Goal: Task Accomplishment & Management: Manage account settings

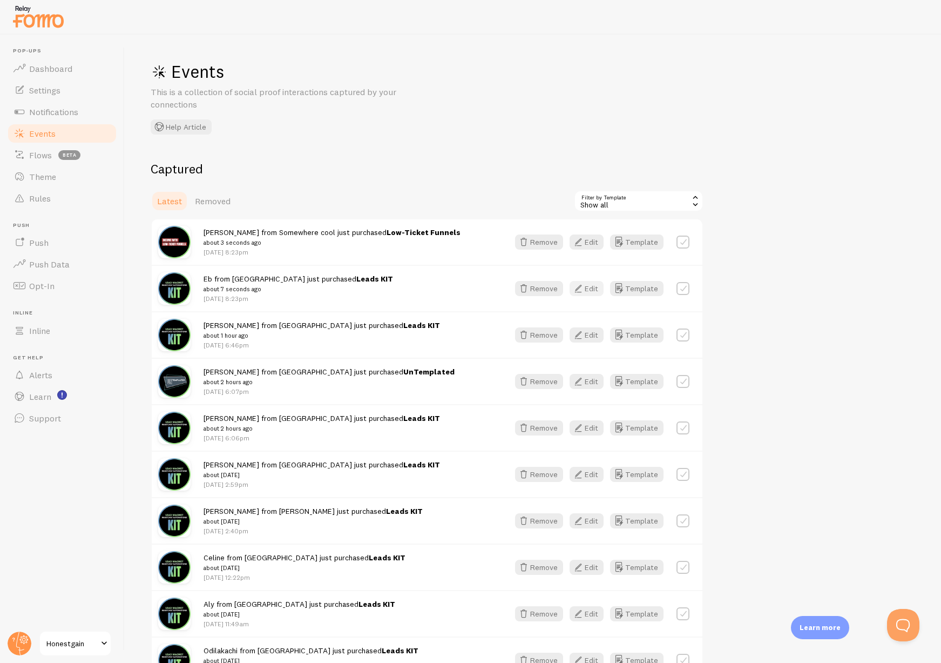
click at [586, 289] on button "Edit" at bounding box center [587, 288] width 34 height 15
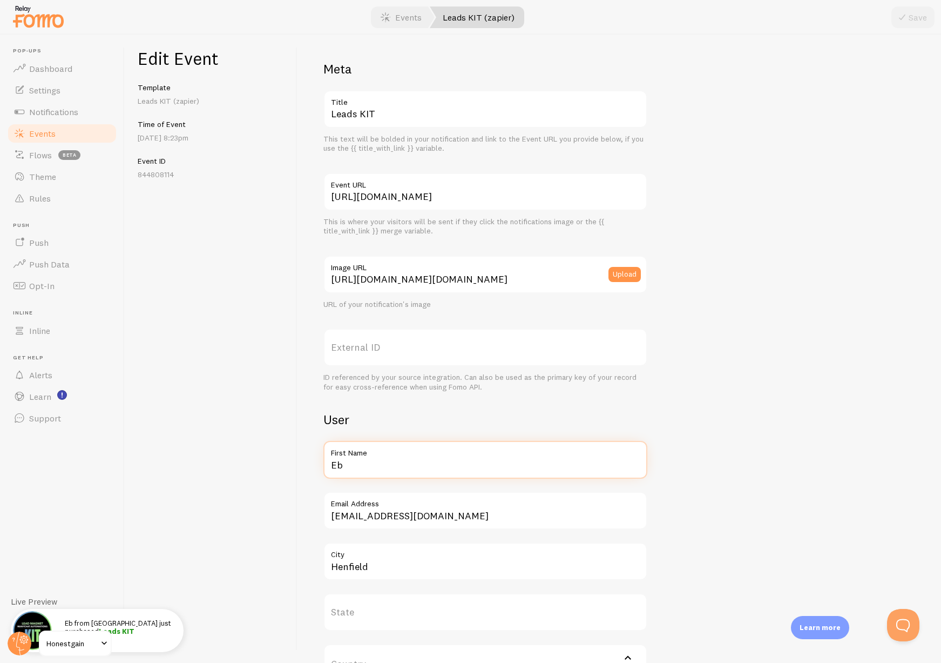
click at [363, 464] on input "Eb" at bounding box center [485, 460] width 324 height 38
type input "Constance"
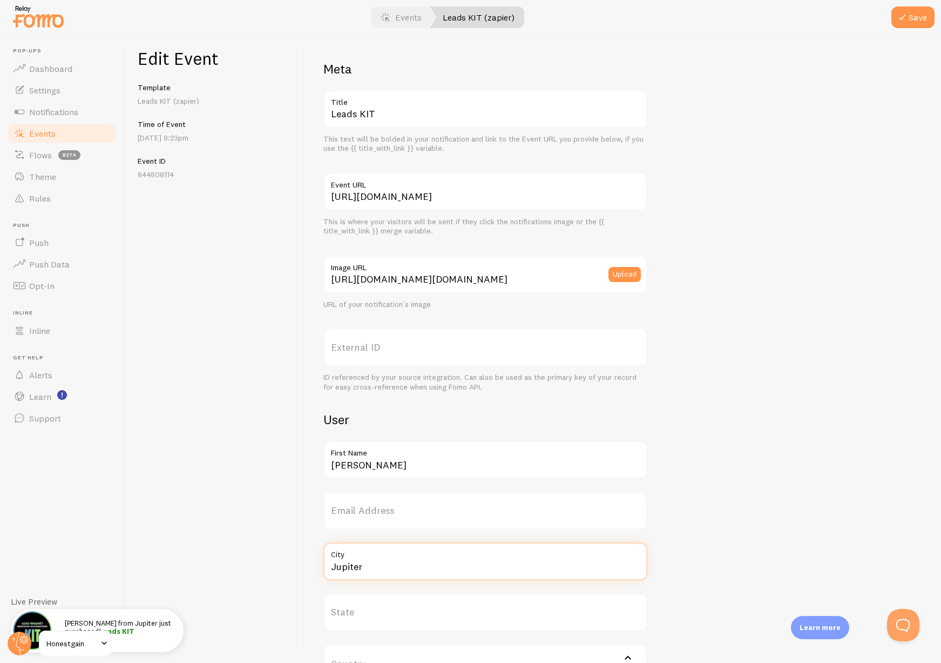
click at [395, 569] on input "Jupiter" at bounding box center [485, 561] width 324 height 38
type input "Jupiter"
click at [905, 22] on icon "submit" at bounding box center [902, 17] width 13 height 13
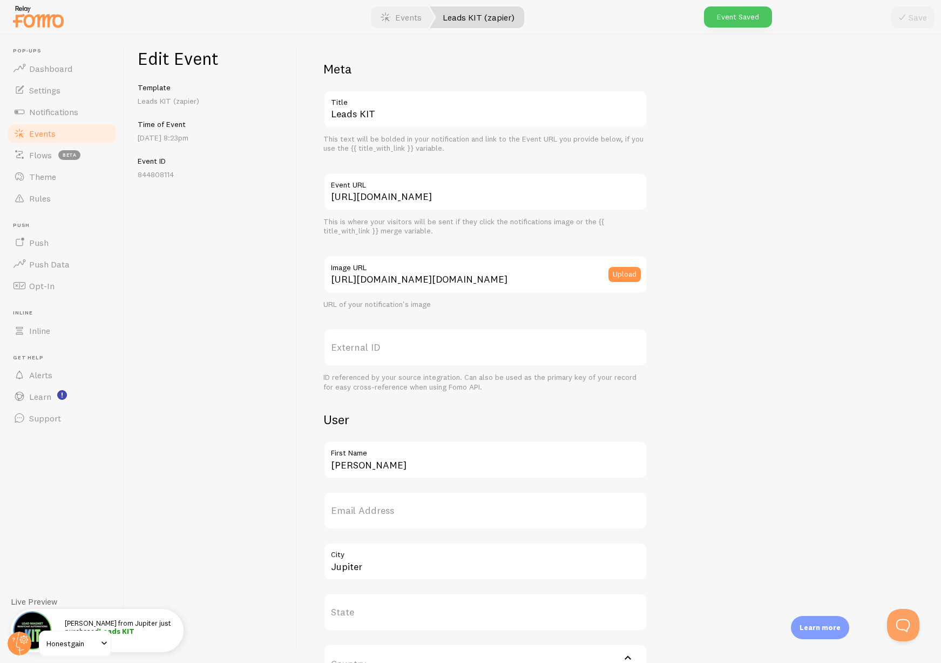
click at [39, 128] on span "Events" at bounding box center [42, 133] width 26 height 11
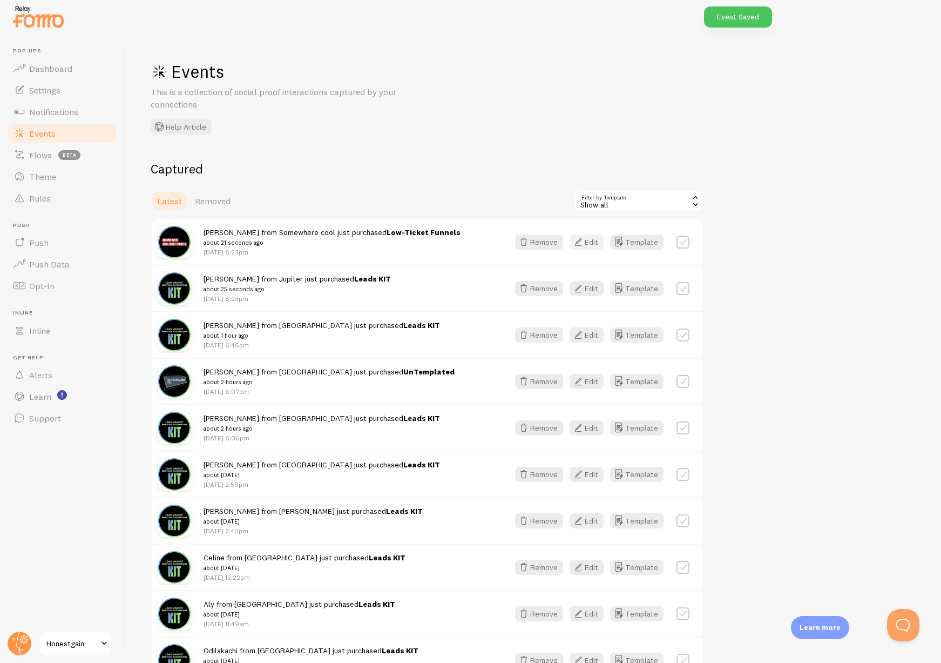
click at [588, 241] on button "Edit" at bounding box center [587, 241] width 34 height 15
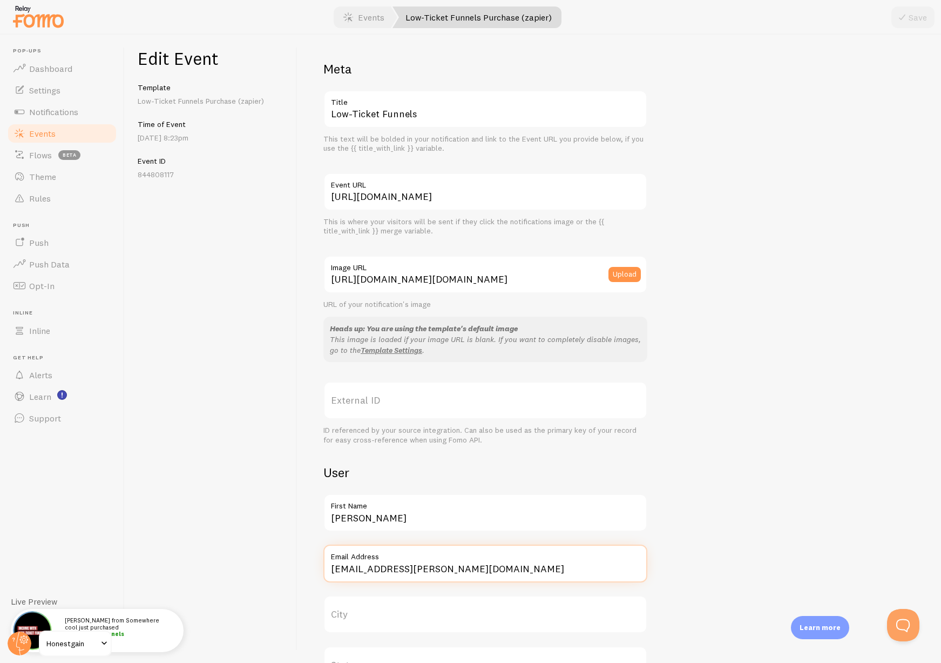
click at [383, 570] on input "testing+john@samcart.com" at bounding box center [485, 563] width 324 height 38
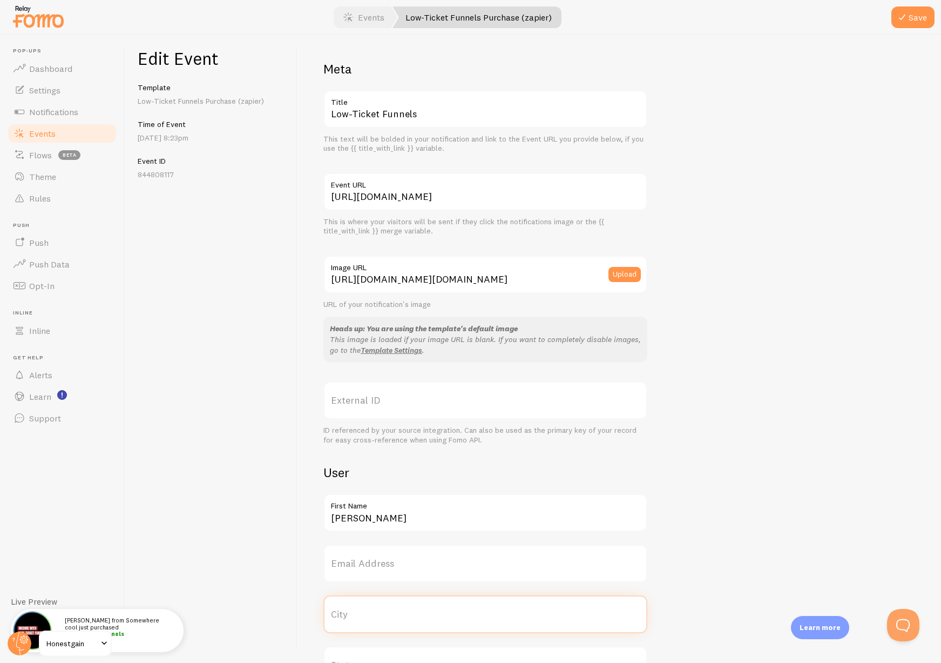
paste input "Jupiter"
type input "Jupiter"
click at [917, 17] on button "Save" at bounding box center [913, 17] width 43 height 22
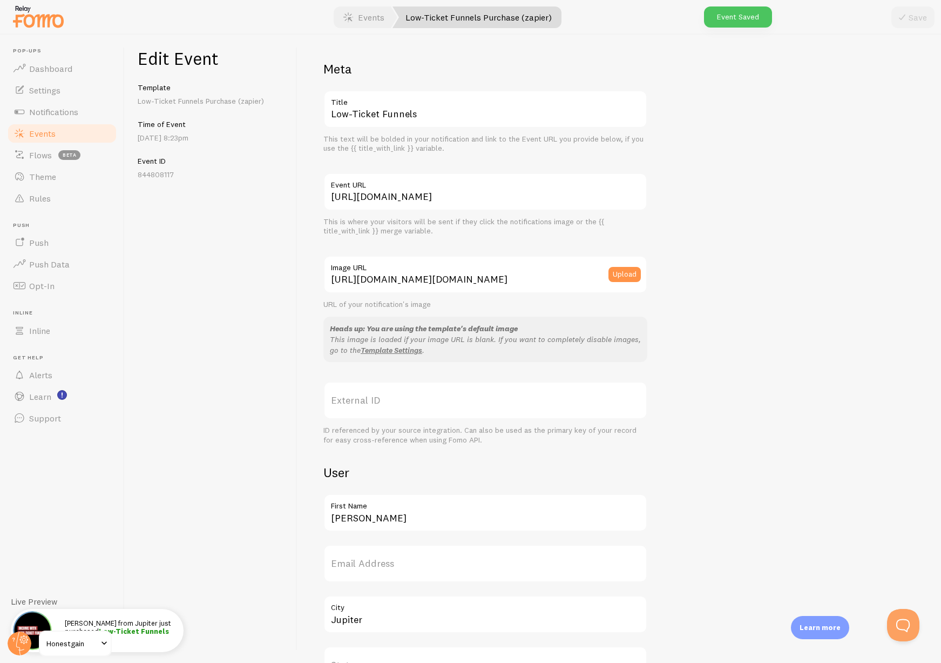
click at [43, 136] on span "Events" at bounding box center [42, 133] width 26 height 11
